Goal: Check status: Check status

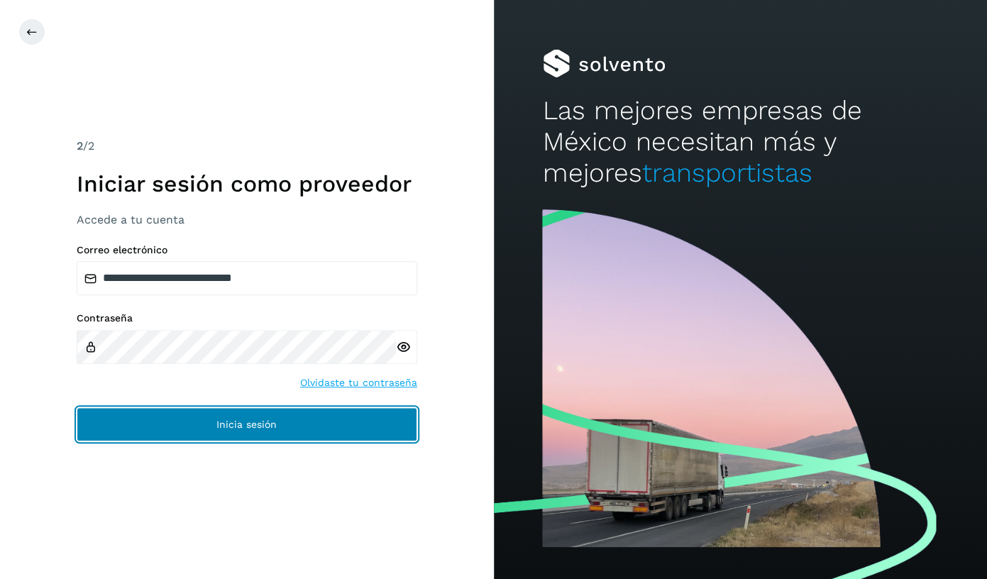
click at [250, 439] on button "Inicia sesión" at bounding box center [247, 424] width 341 height 34
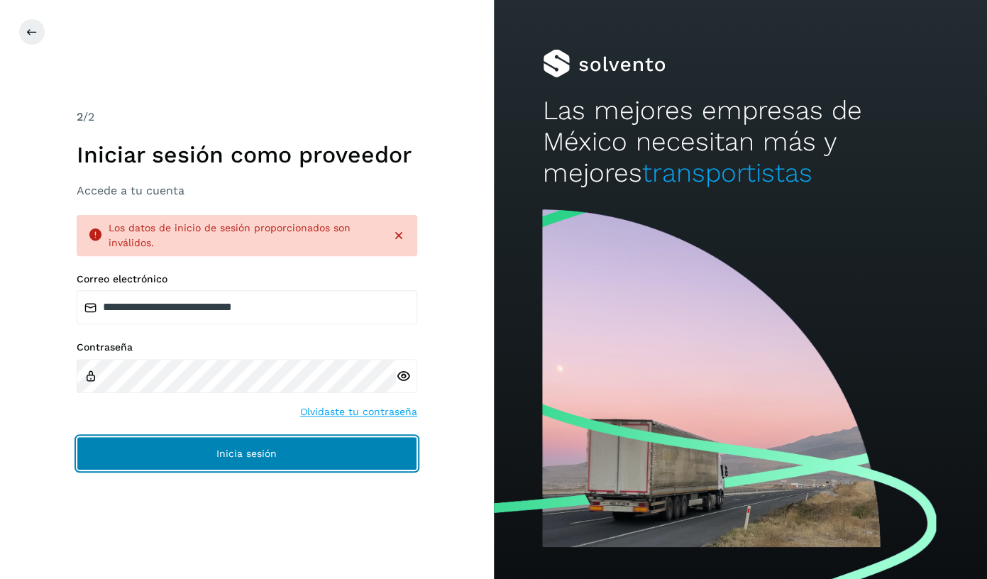
click at [150, 458] on button "Inicia sesión" at bounding box center [247, 454] width 341 height 34
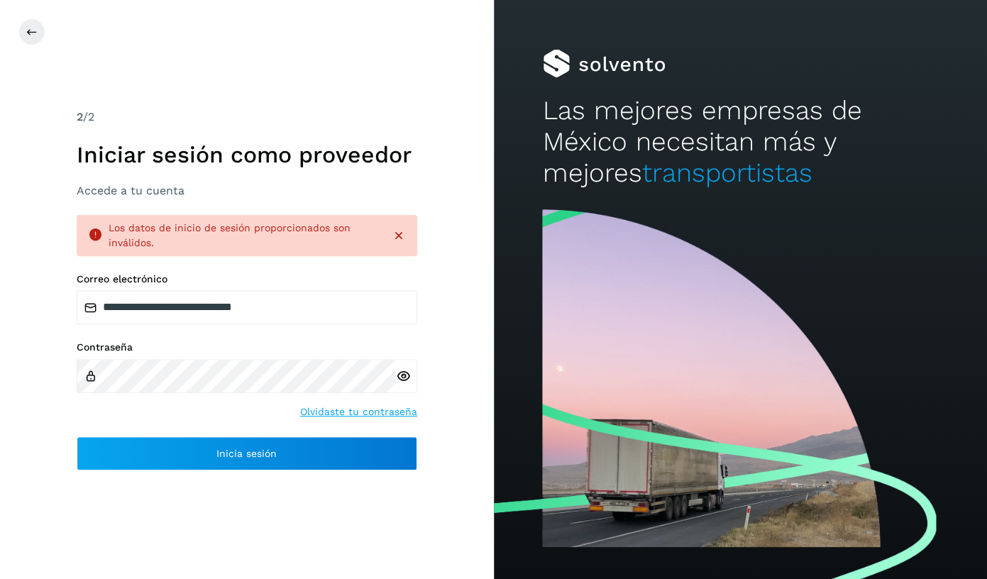
click at [399, 380] on icon at bounding box center [403, 376] width 15 height 15
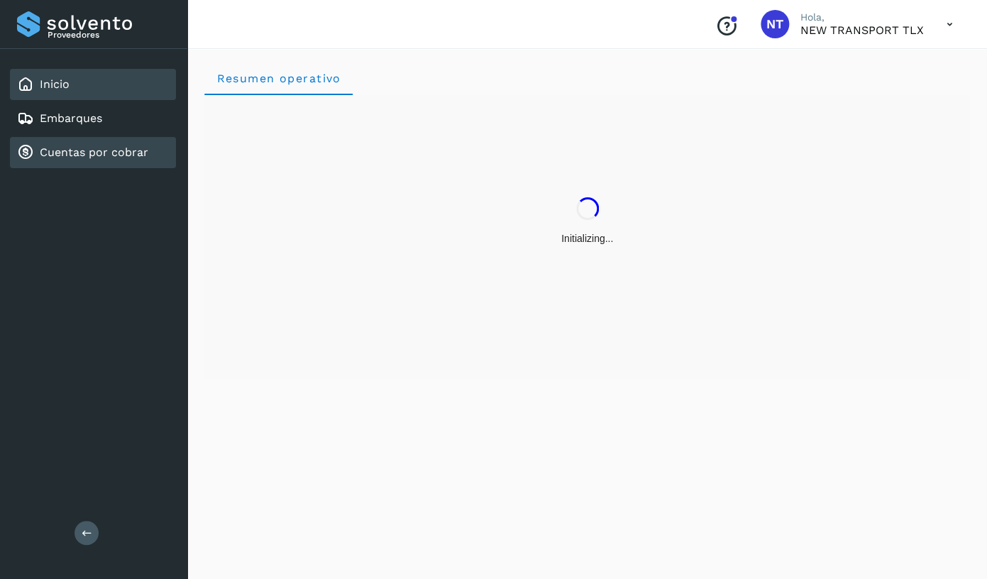
click at [134, 144] on div "Cuentas por cobrar" at bounding box center [82, 152] width 131 height 17
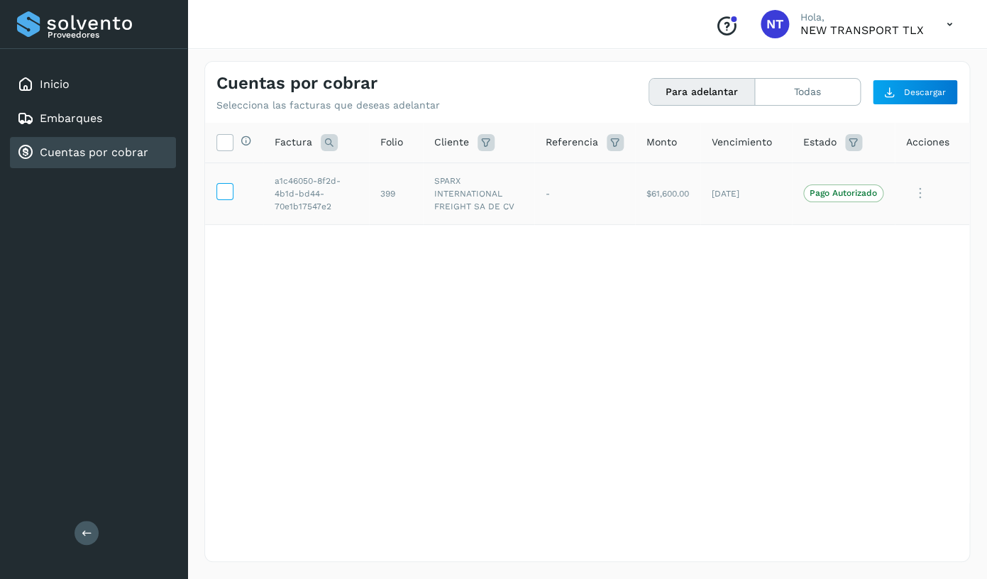
click at [226, 198] on icon at bounding box center [224, 190] width 15 height 15
